Goal: Check status: Check status

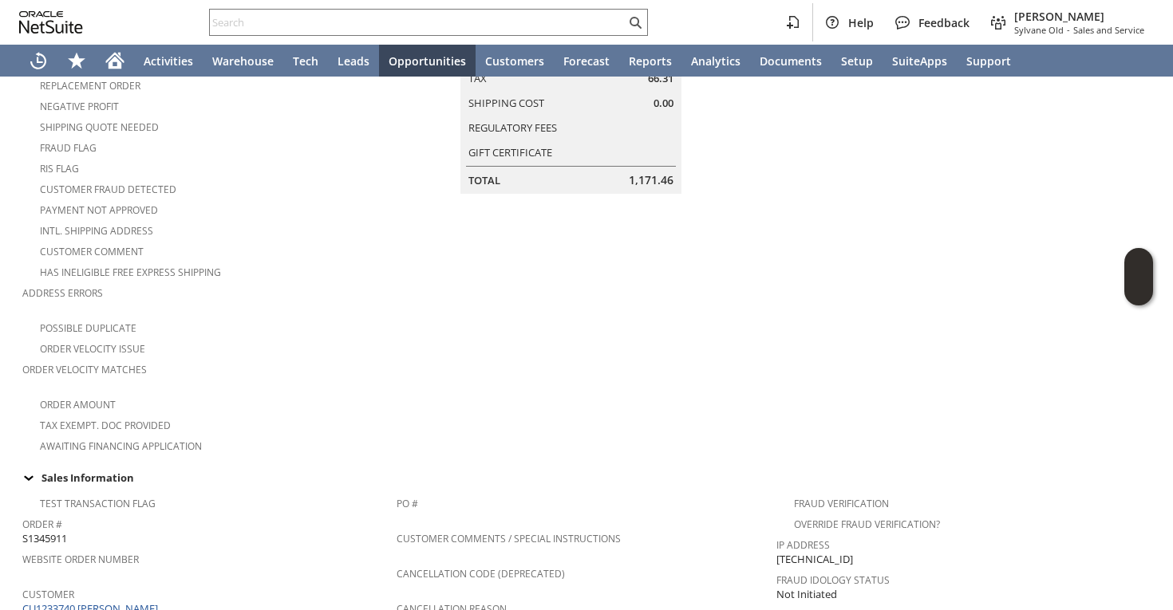
scroll to position [589, 0]
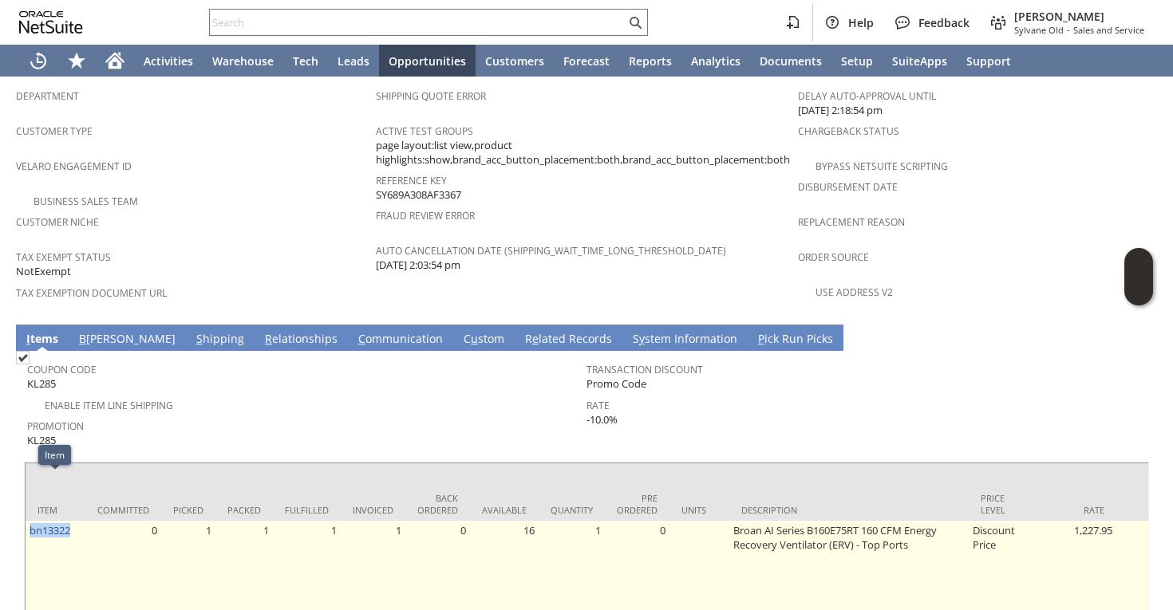
drag, startPoint x: 76, startPoint y: 488, endPoint x: 32, endPoint y: 492, distance: 44.1
click at [31, 521] on td "bn13322" at bounding box center [56, 581] width 60 height 120
drag, startPoint x: 80, startPoint y: 488, endPoint x: 29, endPoint y: 488, distance: 51.1
click at [29, 521] on td "bn13322" at bounding box center [56, 581] width 60 height 120
copy link "bn13322"
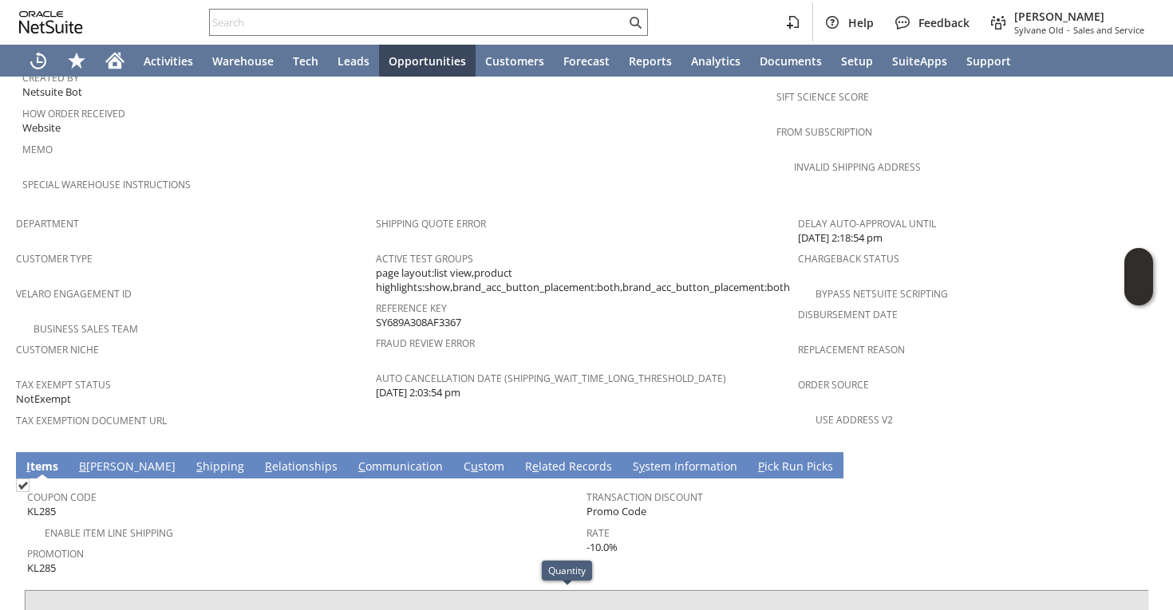
scroll to position [875, 0]
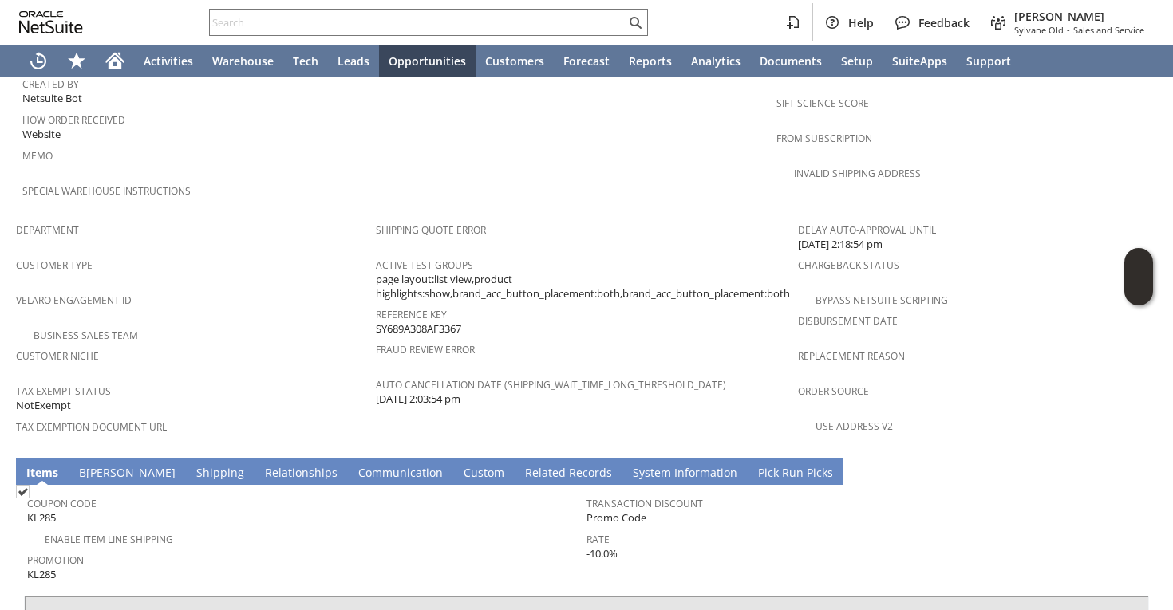
click at [310, 345] on div "Customer Niche" at bounding box center [192, 362] width 352 height 34
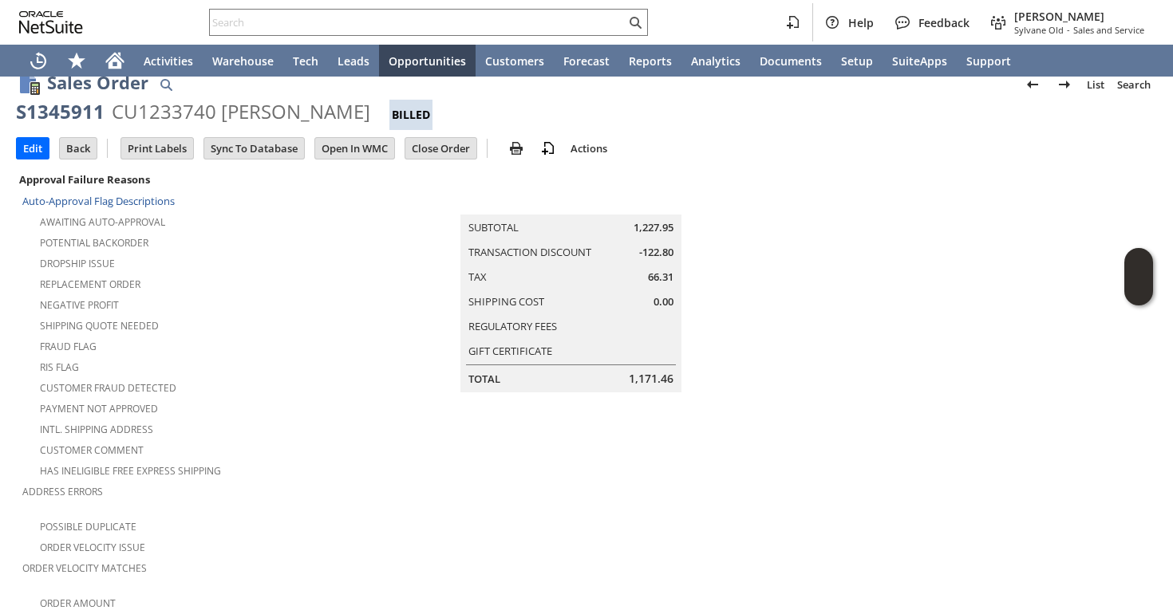
scroll to position [0, 0]
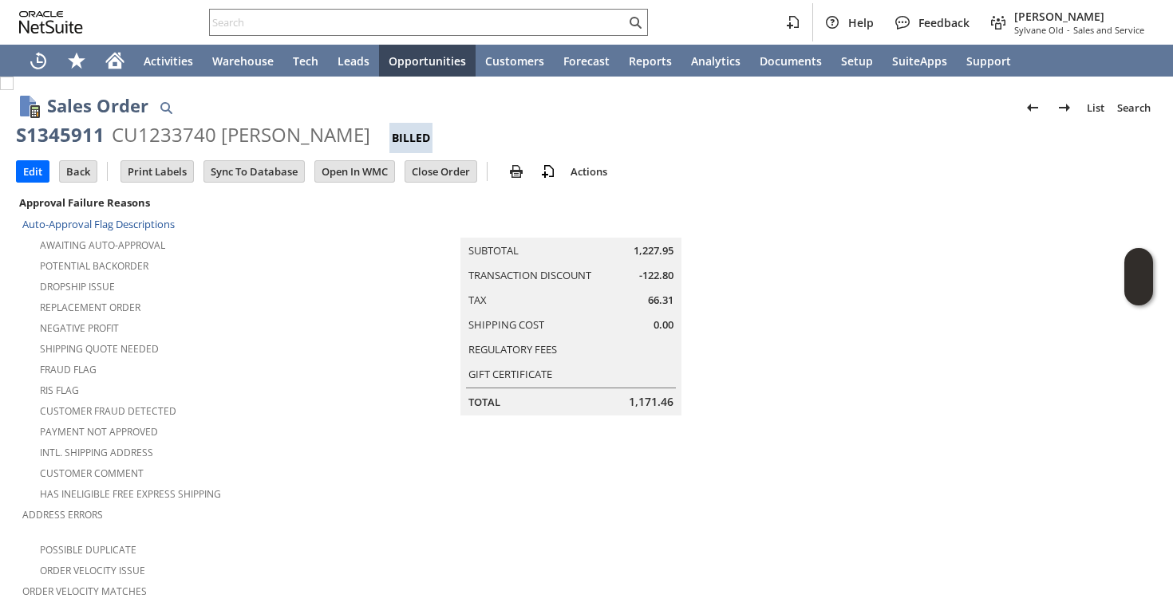
drag, startPoint x: 17, startPoint y: 135, endPoint x: 360, endPoint y: 129, distance: 343.2
click at [360, 129] on div "S1345911 CU1233740 Sean Terwilliger Billed" at bounding box center [586, 137] width 1141 height 31
copy div "S1345911 CU1233740 Sean Terwilliger"
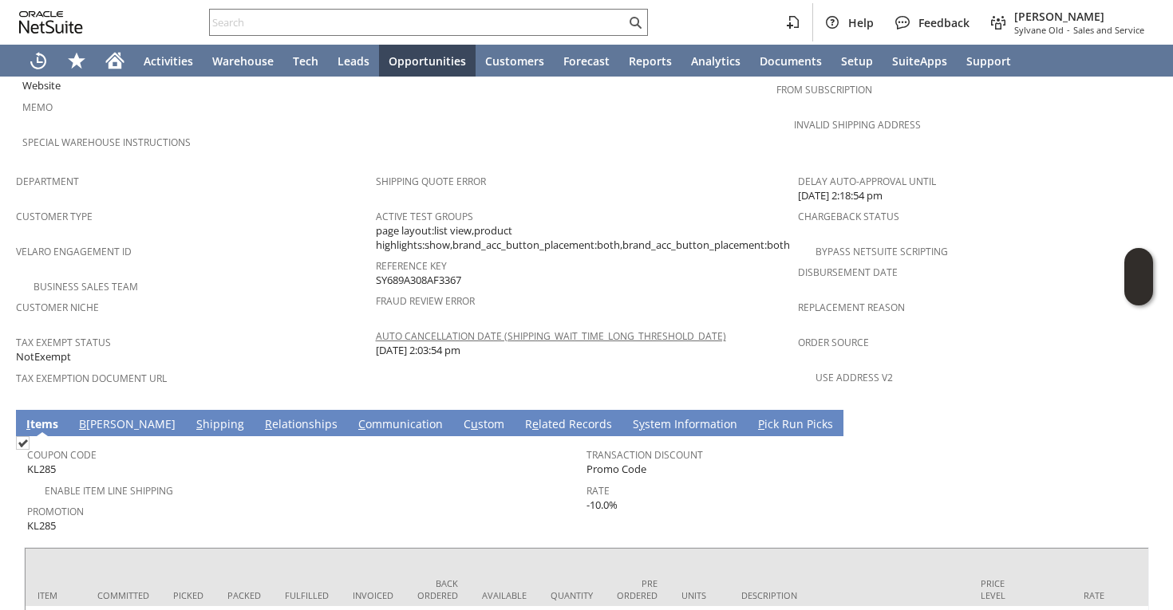
scroll to position [1051, 0]
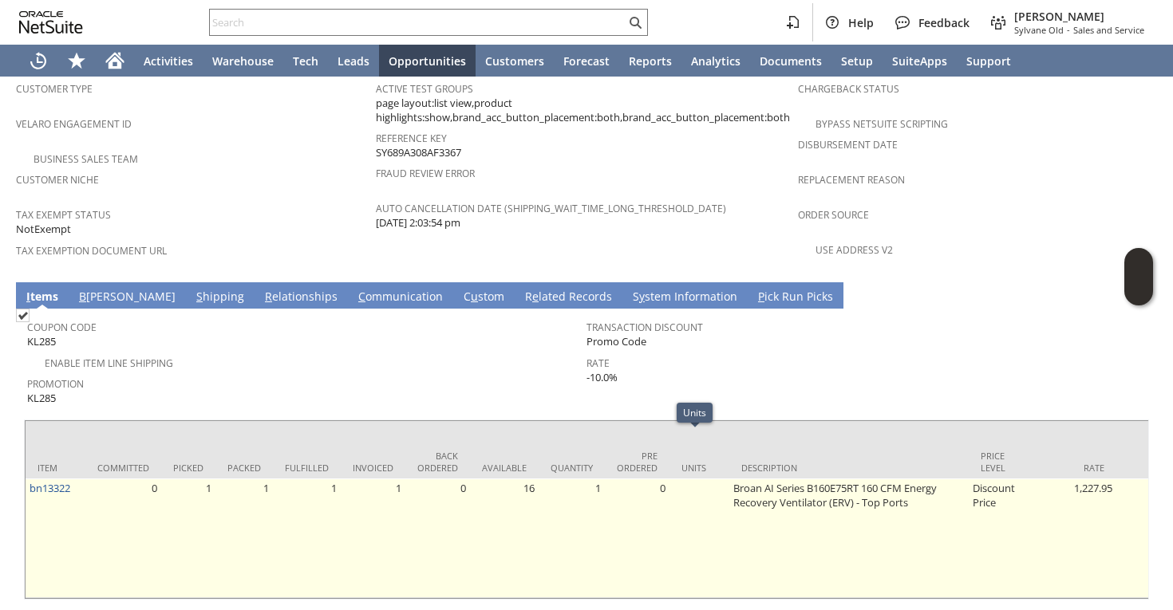
click at [709, 479] on td at bounding box center [700, 539] width 60 height 120
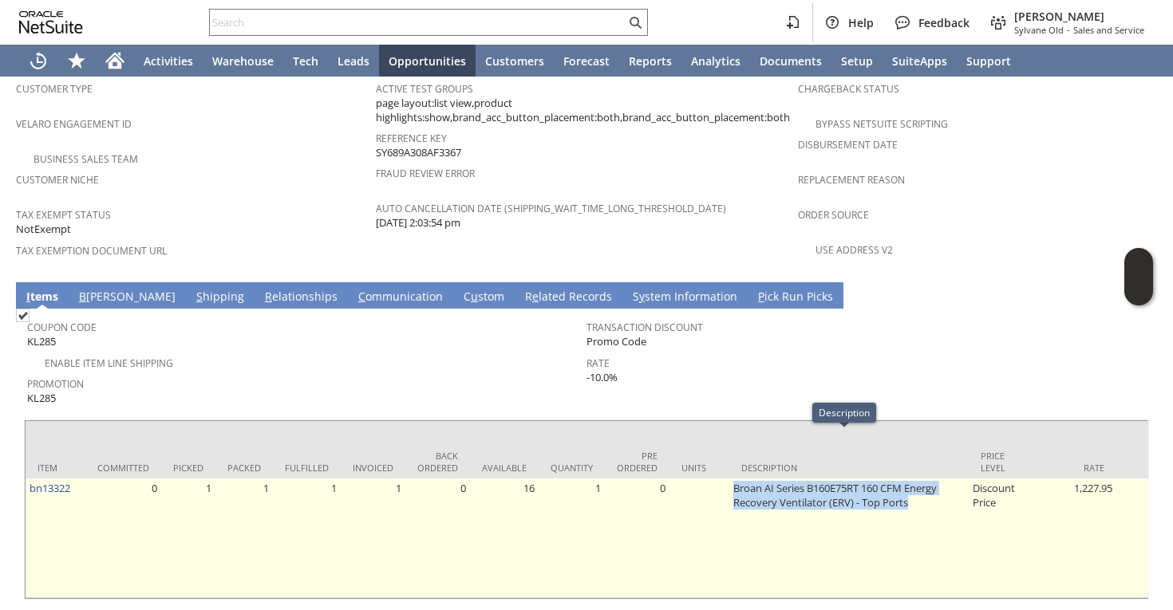
drag, startPoint x: 729, startPoint y: 443, endPoint x: 936, endPoint y: 452, distance: 206.9
click at [936, 479] on td "Broan AI Series B160E75RT 160 CFM Energy Recovery Ventilator (ERV) - Top Ports" at bounding box center [848, 539] width 239 height 120
copy td "Broan AI Series B160E75RT 160 CFM Energy Recovery Ventilator (ERV) - Top Ports"
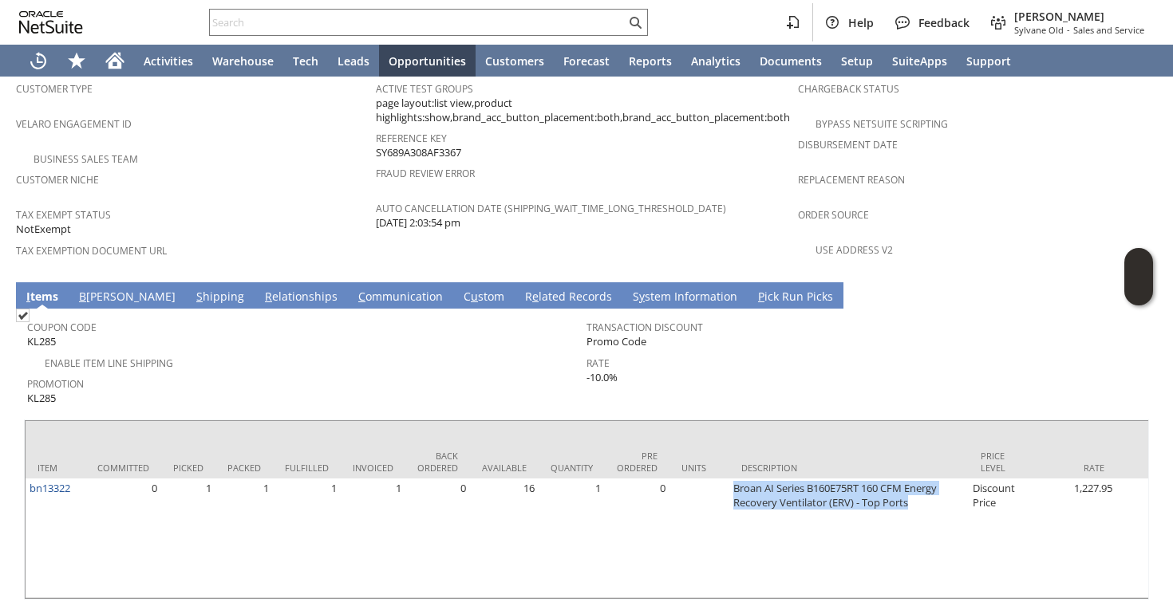
click at [192, 289] on link "S hipping" at bounding box center [220, 298] width 56 height 18
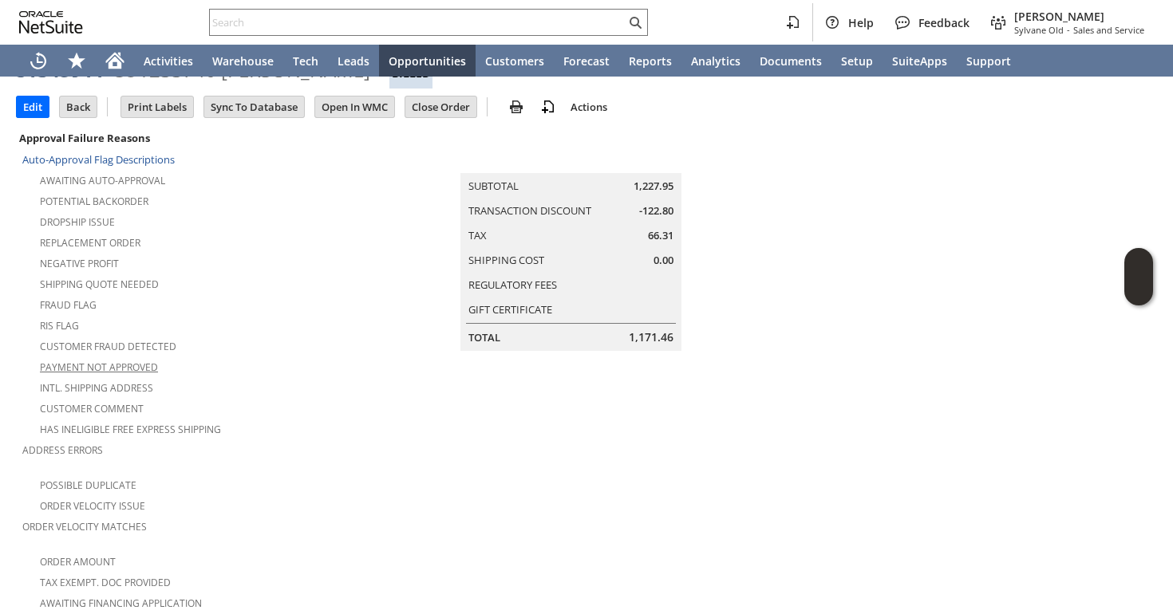
scroll to position [339, 0]
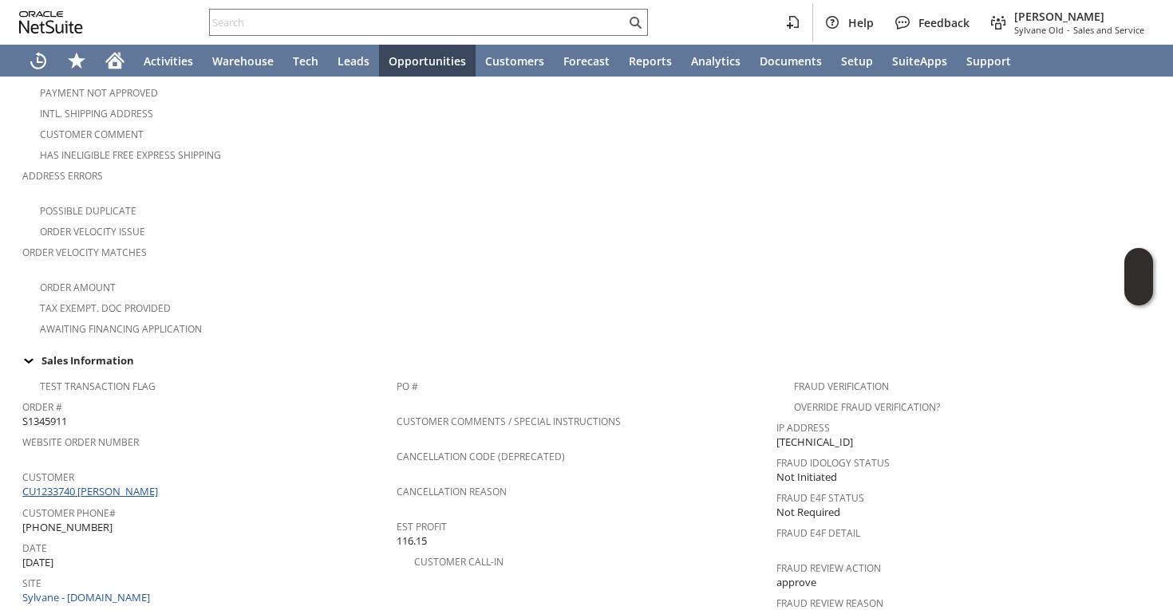
click at [90, 484] on link "CU1233740 [PERSON_NAME]" at bounding box center [92, 491] width 140 height 14
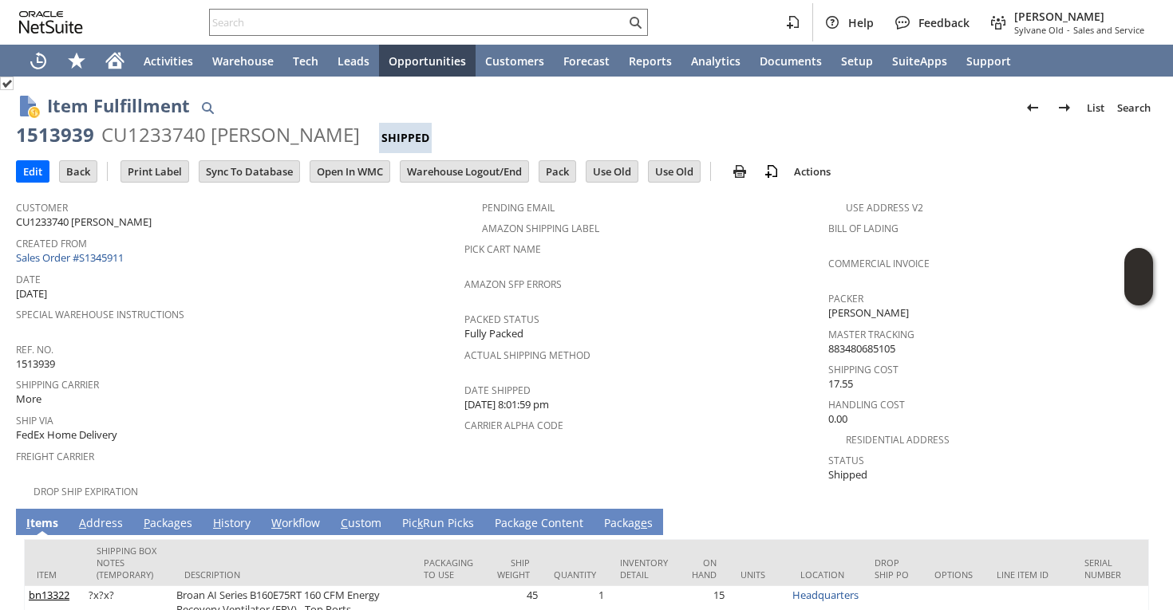
click at [100, 516] on link "A ddress" at bounding box center [101, 525] width 52 height 18
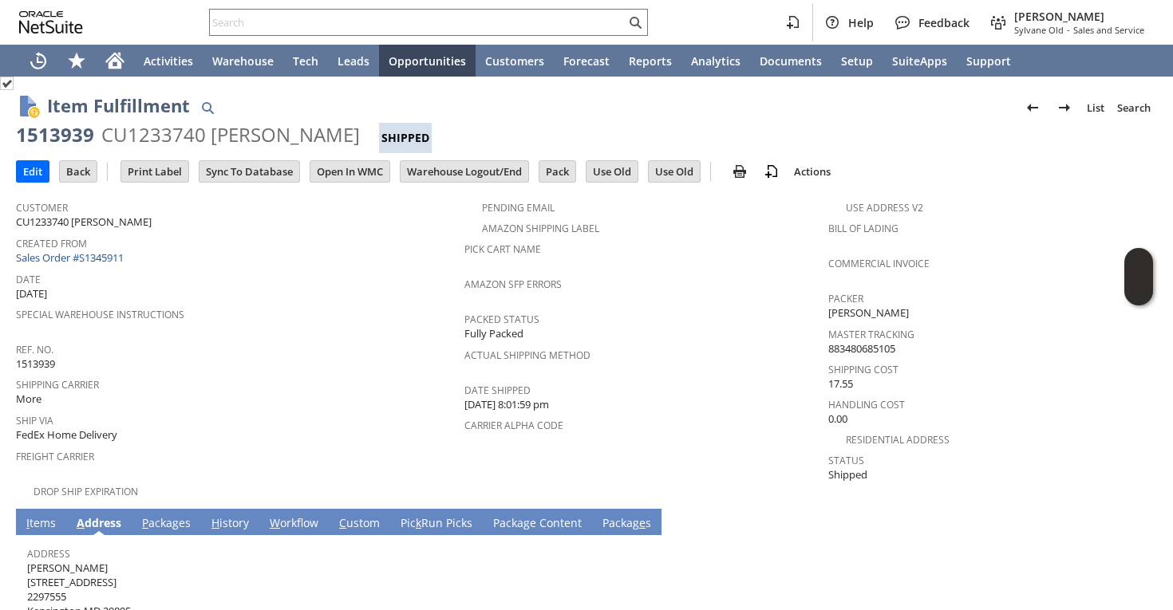
scroll to position [70, 0]
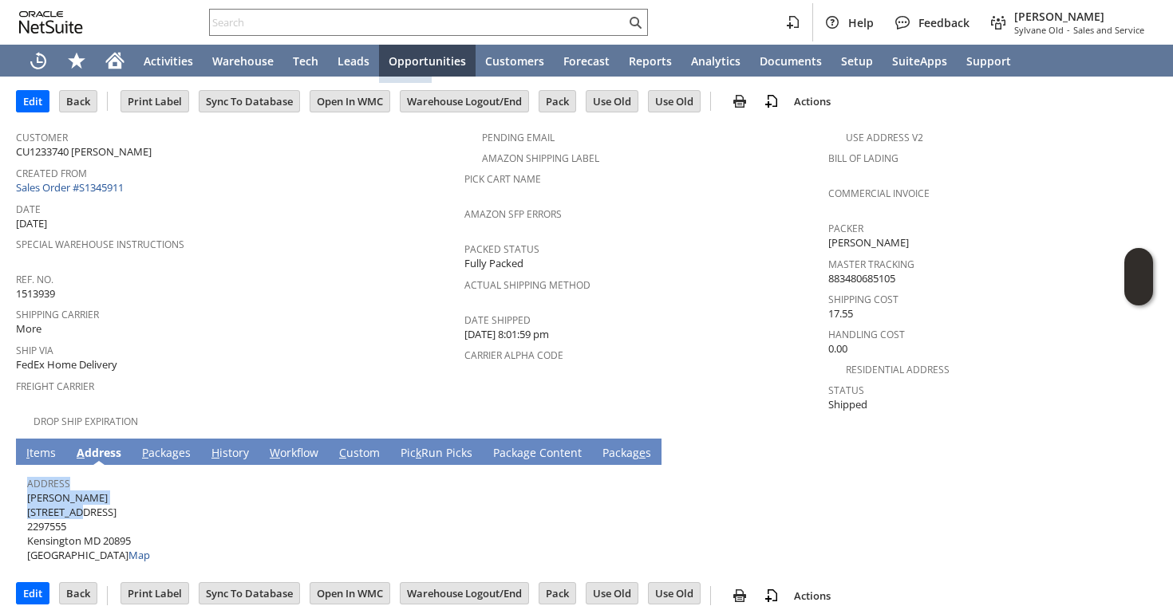
drag, startPoint x: 26, startPoint y: 487, endPoint x: 80, endPoint y: 497, distance: 55.2
click at [81, 498] on td "Address Sean Terwilliger 4908 Bangor Dr 2297555 Kensington MD 20895 United Stat…" at bounding box center [586, 516] width 1125 height 103
drag, startPoint x: 122, startPoint y: 539, endPoint x: 26, endPoint y: 492, distance: 106.4
click at [26, 492] on td "Address Sean Terwilliger 4908 Bangor Dr 2297555 Kensington MD 20895 United Stat…" at bounding box center [586, 516] width 1125 height 103
click at [112, 504] on span "Sean Terwilliger 4908 Bangor Dr 2297555 Kensington MD 20895 United States Map" at bounding box center [88, 527] width 123 height 73
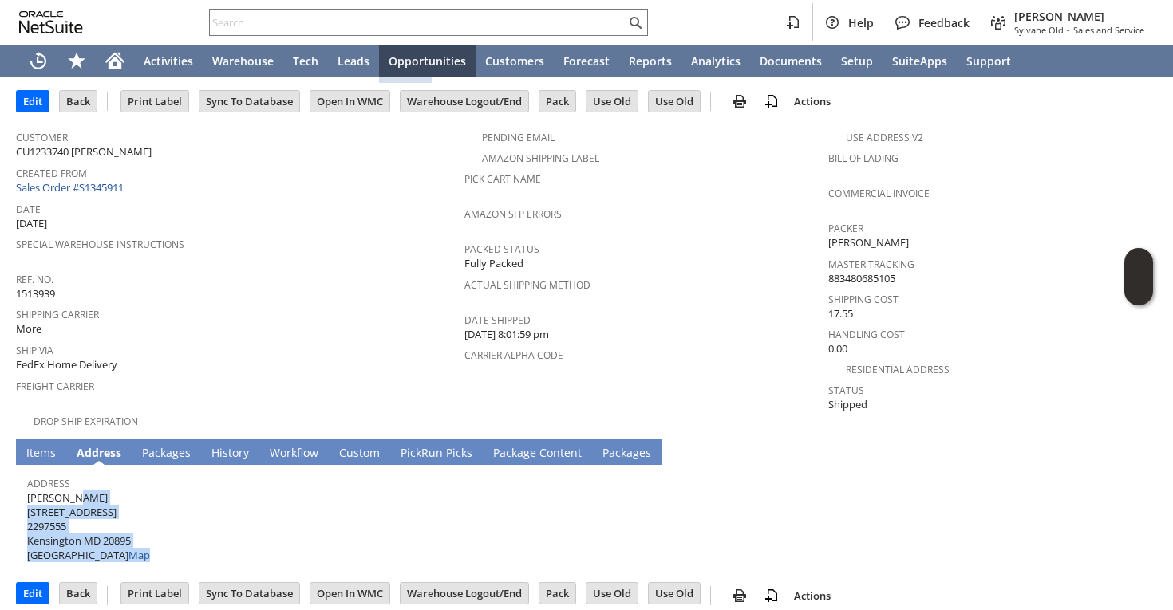
drag, startPoint x: 122, startPoint y: 547, endPoint x: 28, endPoint y: 489, distance: 110.3
click at [28, 491] on span "Sean Terwilliger 4908 Bangor Dr 2297555 Kensington MD 20895 United States Map" at bounding box center [88, 527] width 123 height 73
copy span "Sean Terwilliger 4908 Bangor Dr 2297555 Kensington MD 20895 United States Map"
click at [41, 445] on link "I tems" at bounding box center [41, 454] width 38 height 18
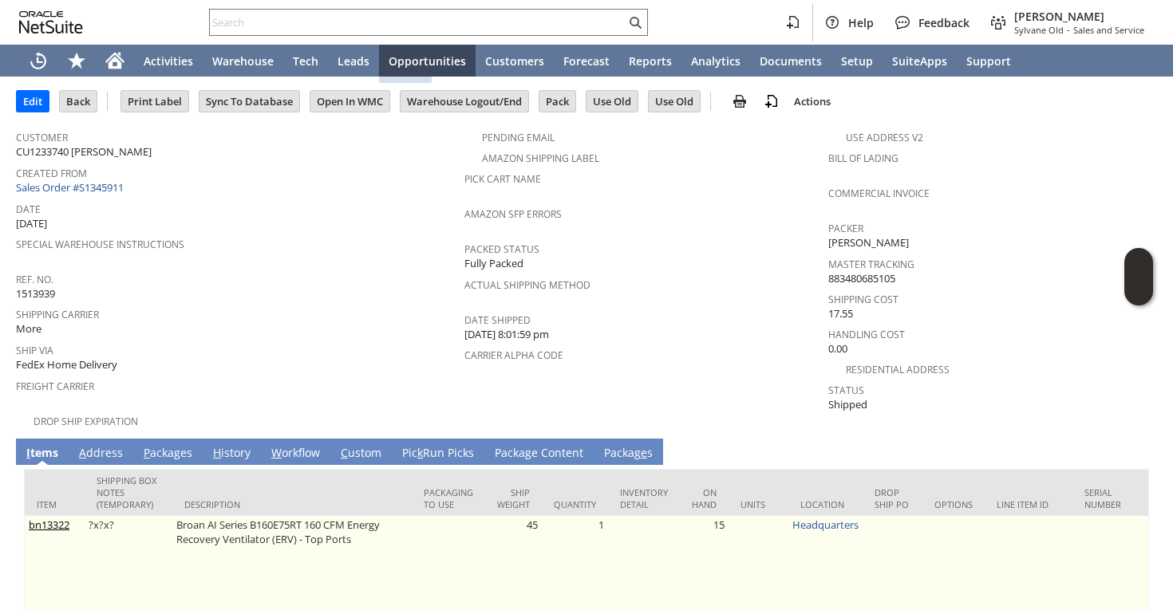
click at [49, 518] on link "bn13322" at bounding box center [49, 525] width 41 height 14
